Goal: Information Seeking & Learning: Learn about a topic

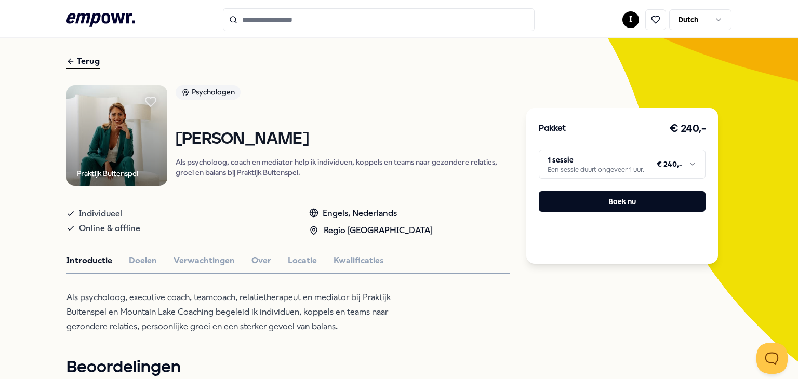
scroll to position [52, 0]
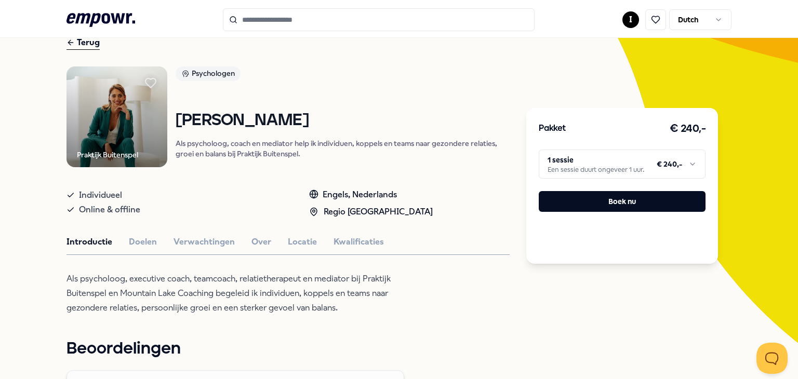
click at [665, 174] on html ".empowr-logo_svg__cls-1{fill:#03032f} I Dutch Alle categorieën Self-care librar…" at bounding box center [399, 189] width 798 height 379
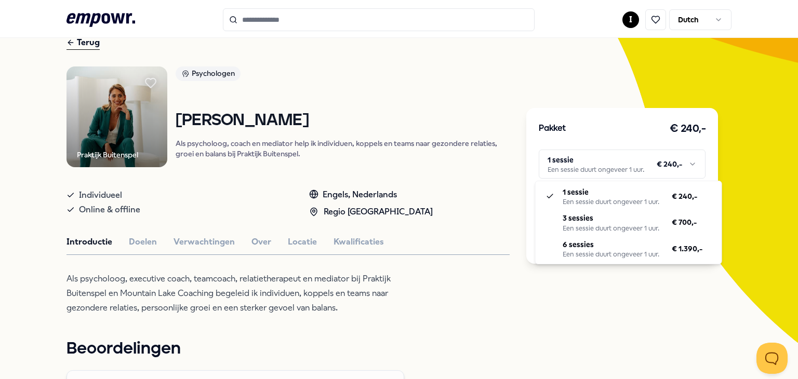
click at [438, 244] on html ".empowr-logo_svg__cls-1{fill:#03032f} I Dutch Alle categorieën Self-care librar…" at bounding box center [399, 189] width 798 height 379
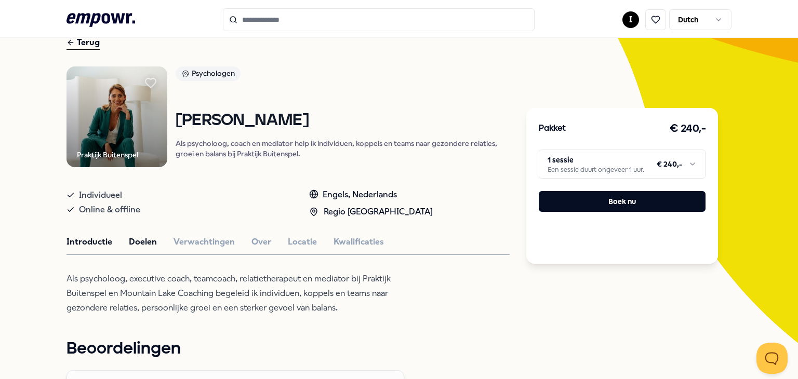
click at [146, 244] on button "Doelen" at bounding box center [143, 241] width 28 height 13
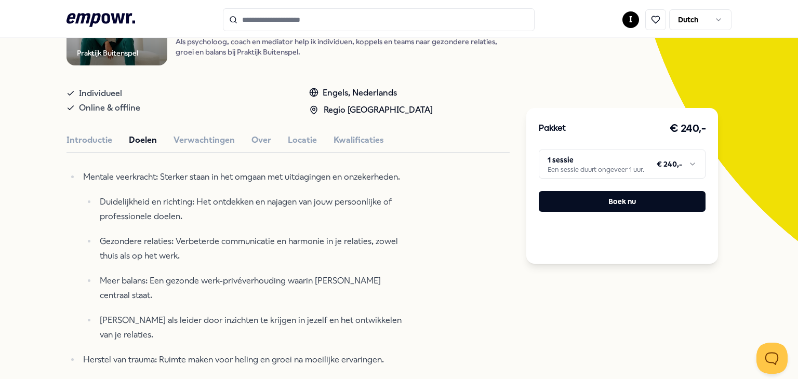
scroll to position [156, 0]
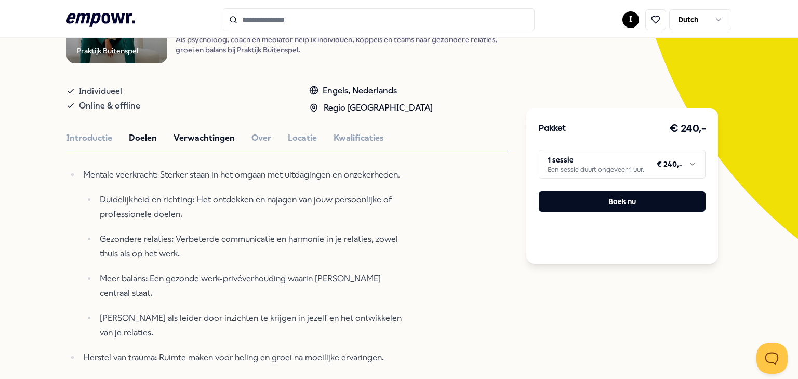
click at [192, 138] on button "Verwachtingen" at bounding box center [203, 137] width 61 height 13
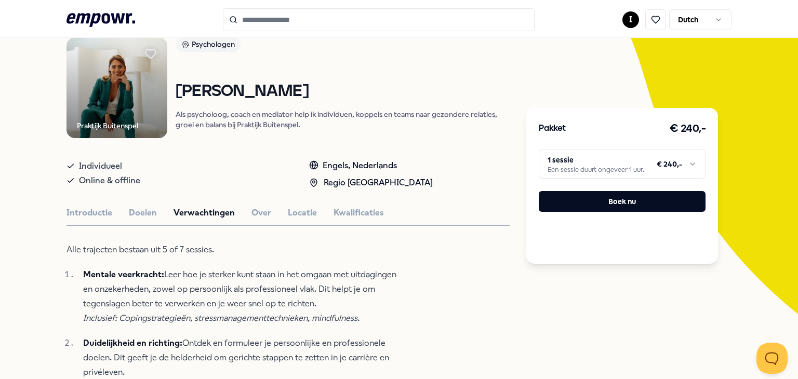
scroll to position [48, 0]
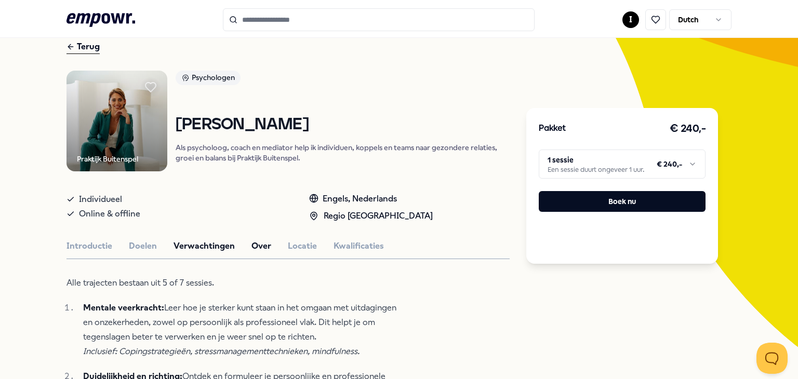
click at [255, 246] on button "Over" at bounding box center [261, 245] width 20 height 13
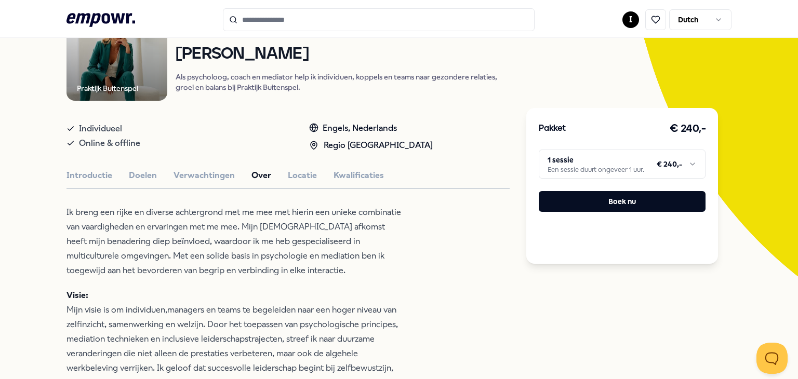
scroll to position [100, 0]
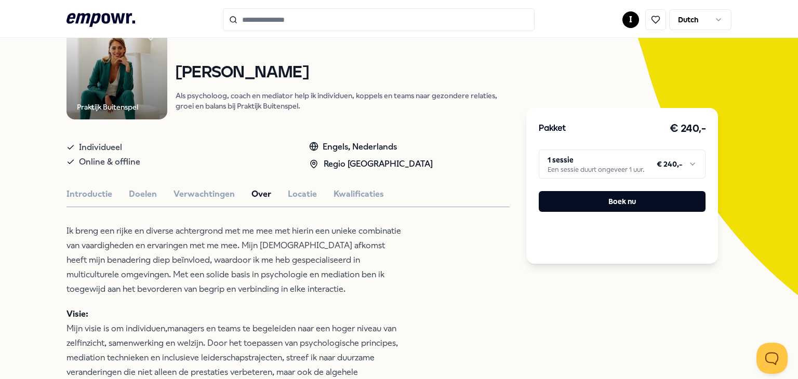
click at [312, 192] on div "Introductie Doelen Verwachtingen Over Locatie Kwalificaties" at bounding box center [287, 193] width 443 height 13
click at [300, 195] on button "Locatie" at bounding box center [302, 193] width 29 height 13
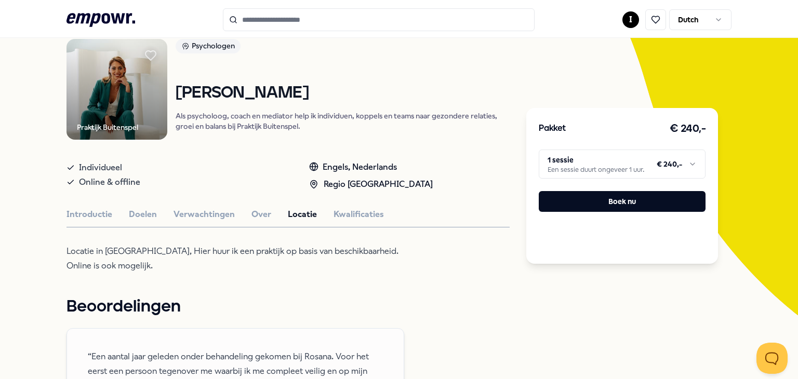
scroll to position [48, 0]
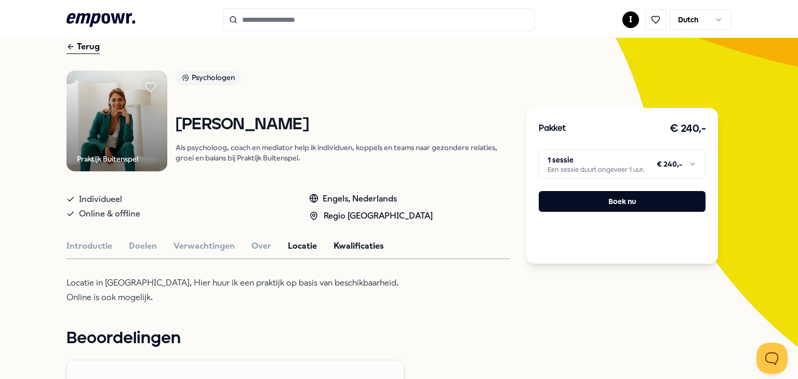
click at [339, 244] on button "Kwalificaties" at bounding box center [358, 245] width 50 height 13
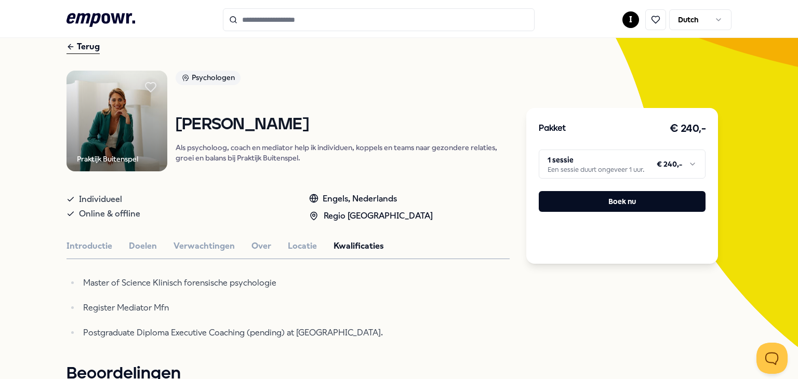
scroll to position [100, 0]
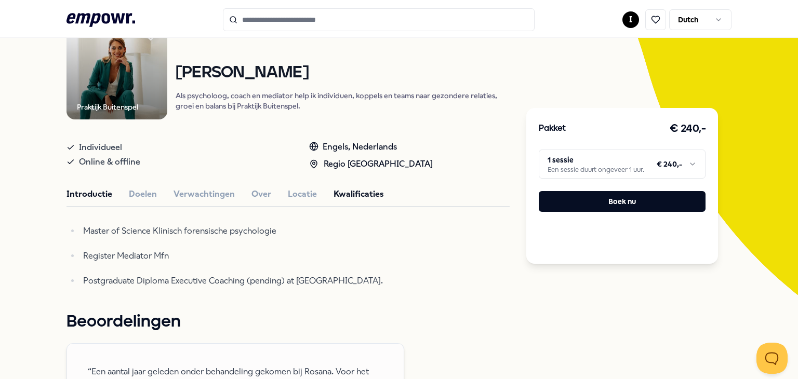
click at [98, 196] on button "Introductie" at bounding box center [89, 193] width 46 height 13
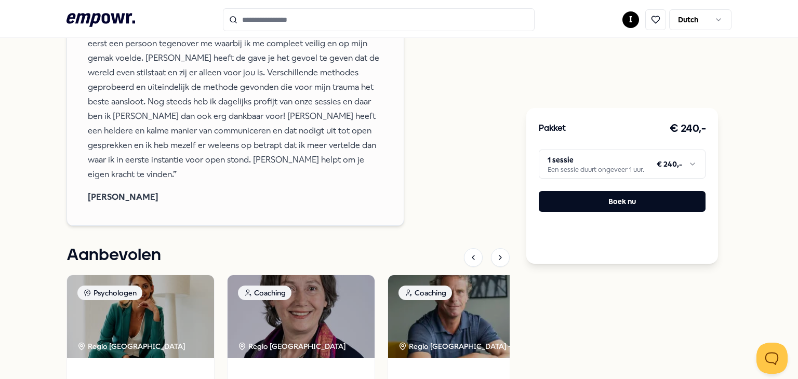
scroll to position [0, 0]
